Goal: Check status: Check status

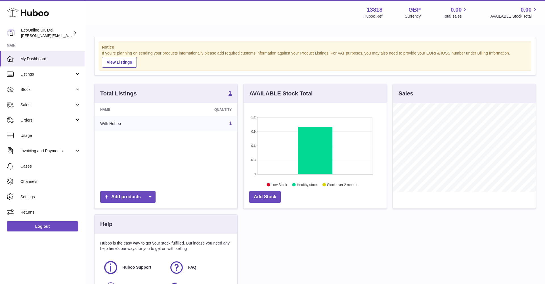
scroll to position [89, 143]
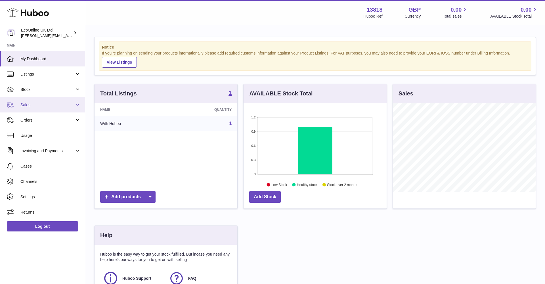
click at [51, 105] on span "Sales" at bounding box center [47, 104] width 54 height 5
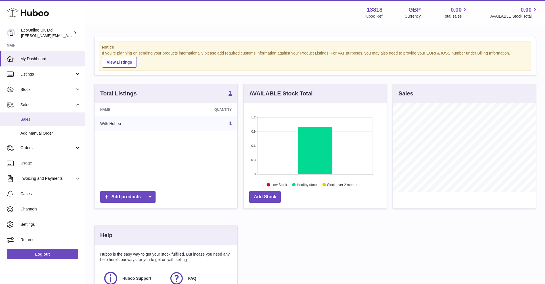
click at [56, 123] on link "Sales" at bounding box center [42, 119] width 85 height 14
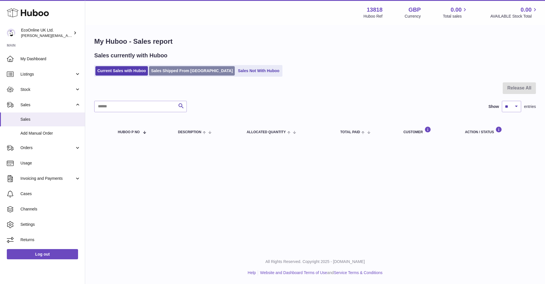
click at [166, 71] on link "Sales Shipped From [GEOGRAPHIC_DATA]" at bounding box center [192, 70] width 86 height 9
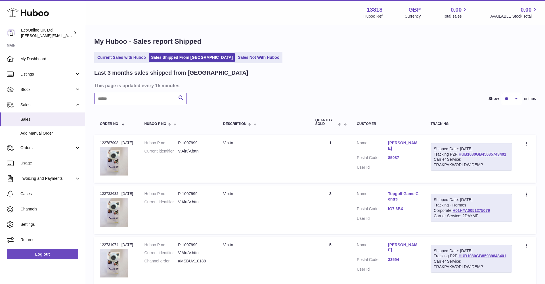
click at [150, 99] on input "text" at bounding box center [140, 98] width 92 height 11
type input "*****"
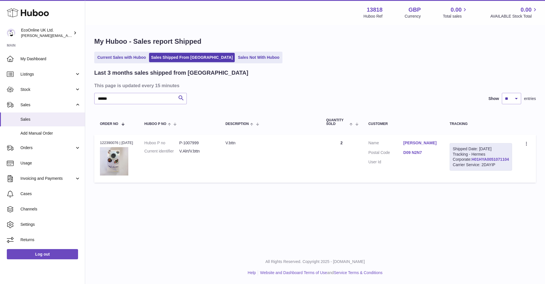
click at [491, 161] on link "H01HYA0051071104" at bounding box center [489, 159] width 37 height 5
copy dl "P-1007999"
drag, startPoint x: 204, startPoint y: 142, endPoint x: 180, endPoint y: 142, distance: 24.7
click at [180, 142] on dl "Huboo P no P-1007999 Current identifier V.Alrt/V.bttn" at bounding box center [179, 148] width 70 height 16
click at [77, 33] on icon at bounding box center [75, 33] width 6 height 6
